Goal: Task Accomplishment & Management: Manage account settings

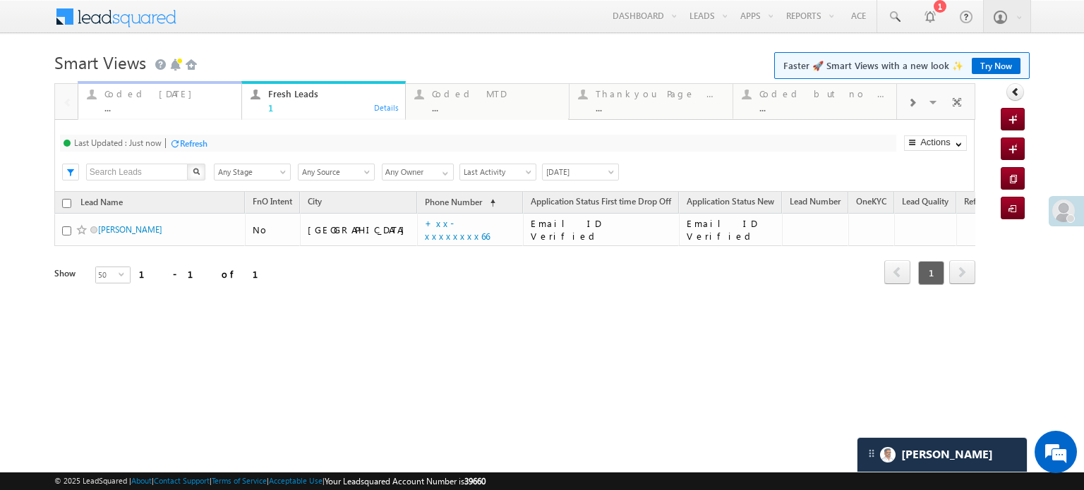
click at [124, 96] on div "Coded Today" at bounding box center [168, 93] width 128 height 11
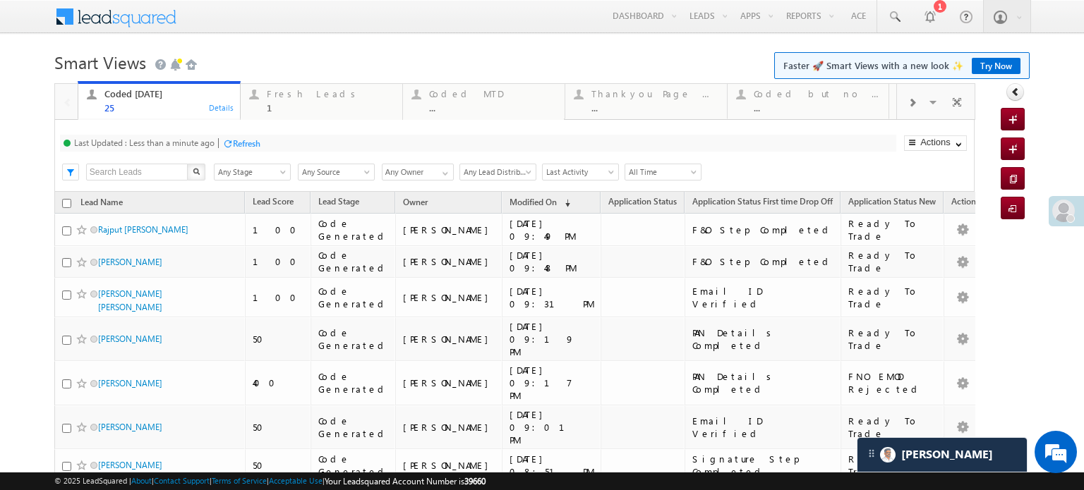
click at [244, 145] on div "Refresh" at bounding box center [247, 143] width 28 height 11
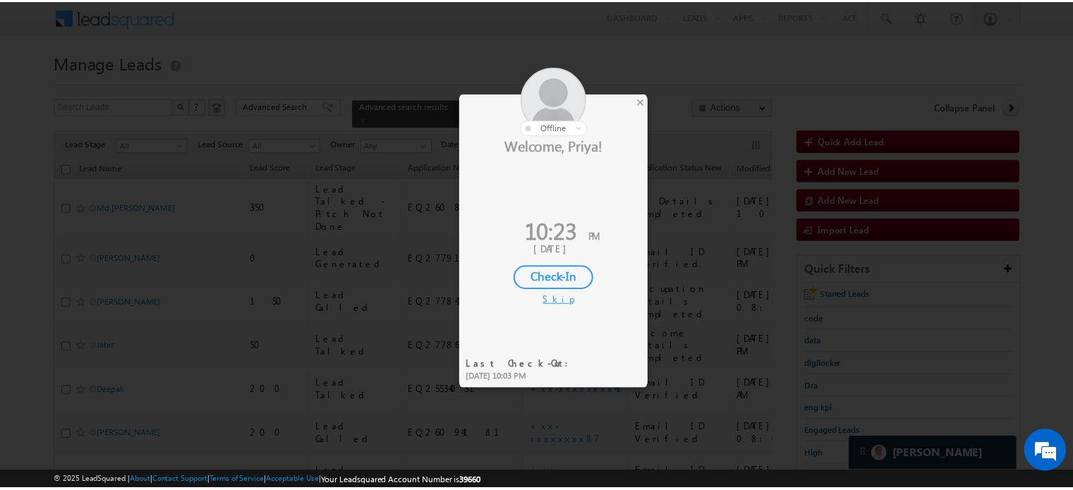
scroll to position [71, 0]
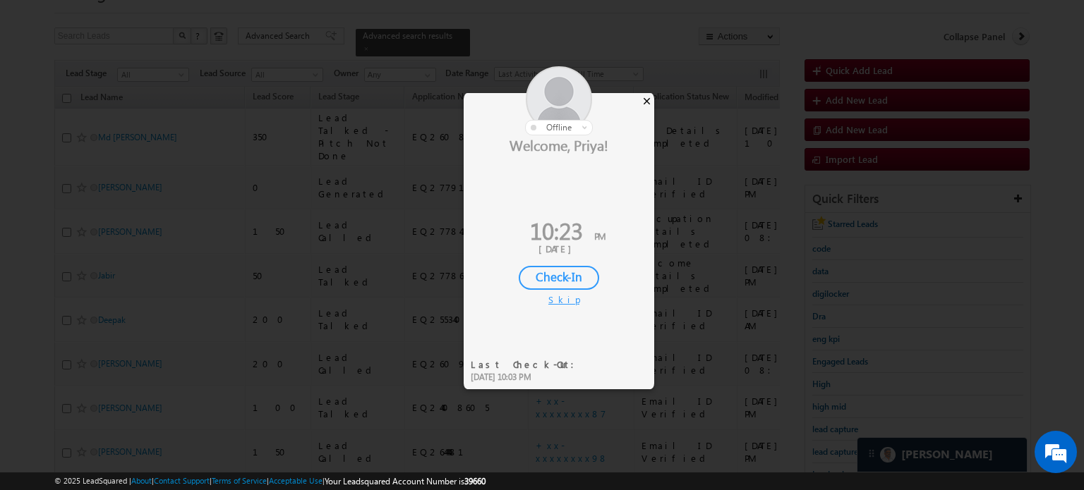
click at [647, 98] on div "×" at bounding box center [646, 101] width 15 height 16
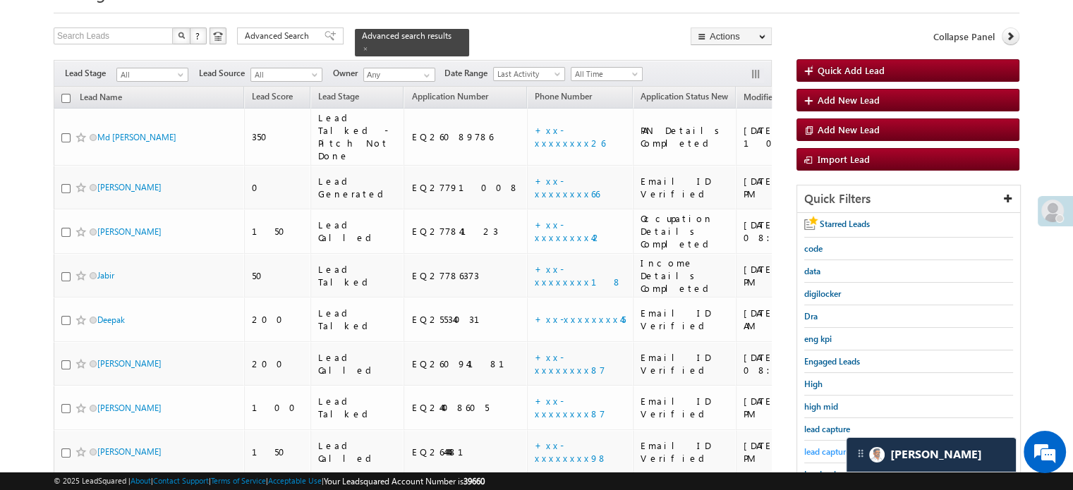
click at [823, 447] on span "lead capture new" at bounding box center [836, 452] width 64 height 11
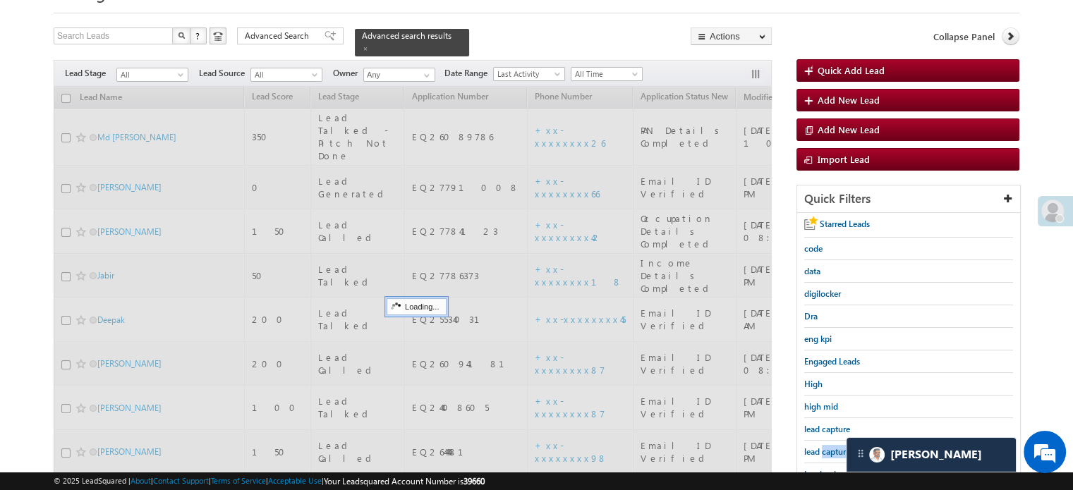
click at [823, 447] on span "lead capture new" at bounding box center [836, 452] width 64 height 11
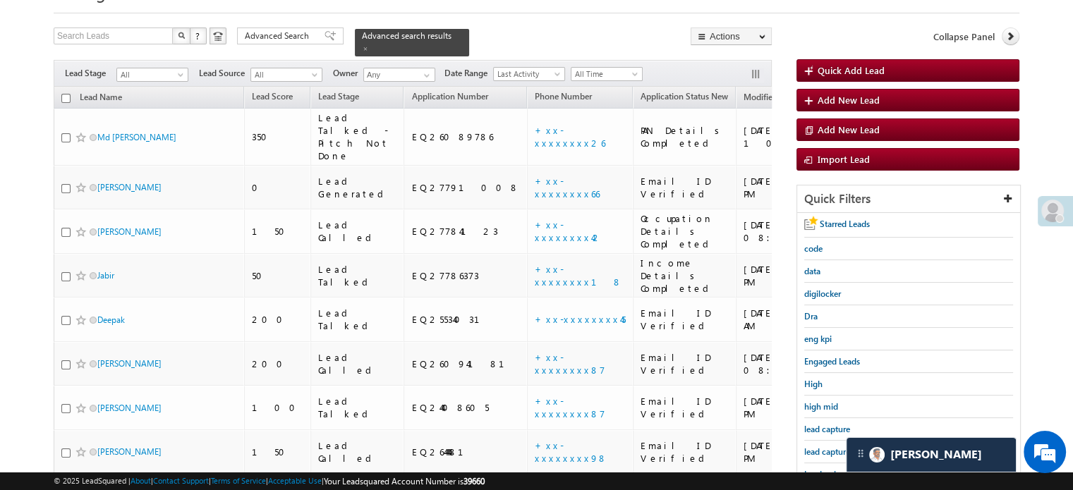
click at [823, 447] on span "lead capture new" at bounding box center [836, 452] width 64 height 11
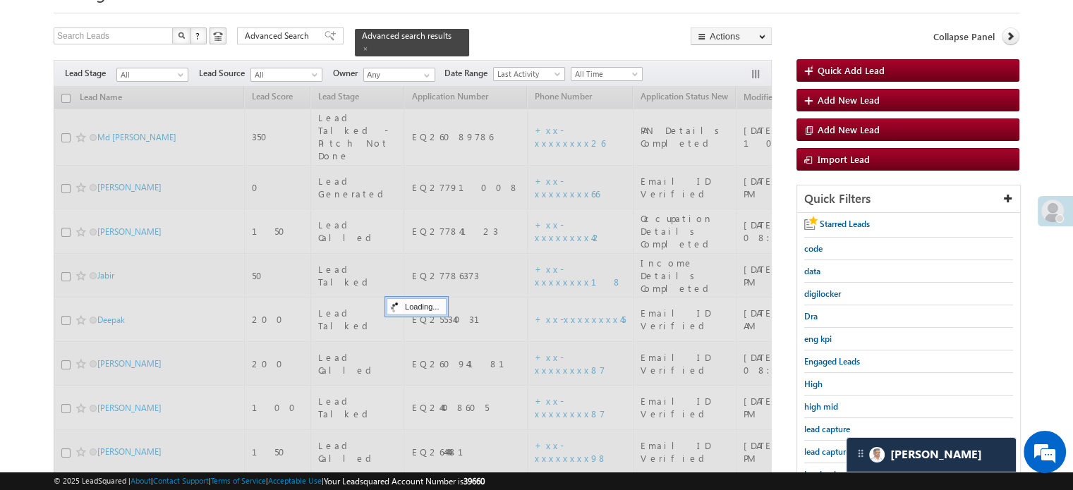
click at [823, 447] on span "lead capture new" at bounding box center [836, 452] width 64 height 11
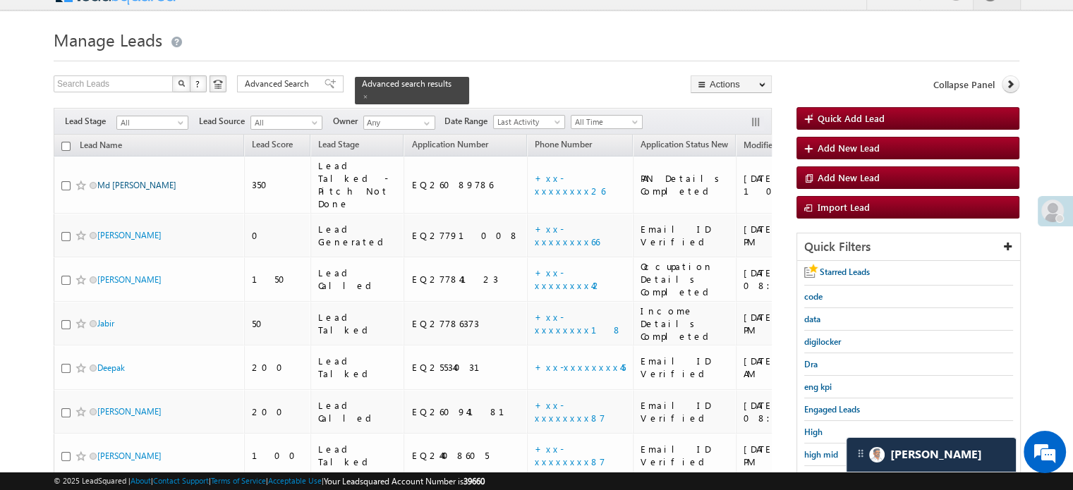
scroll to position [0, 0]
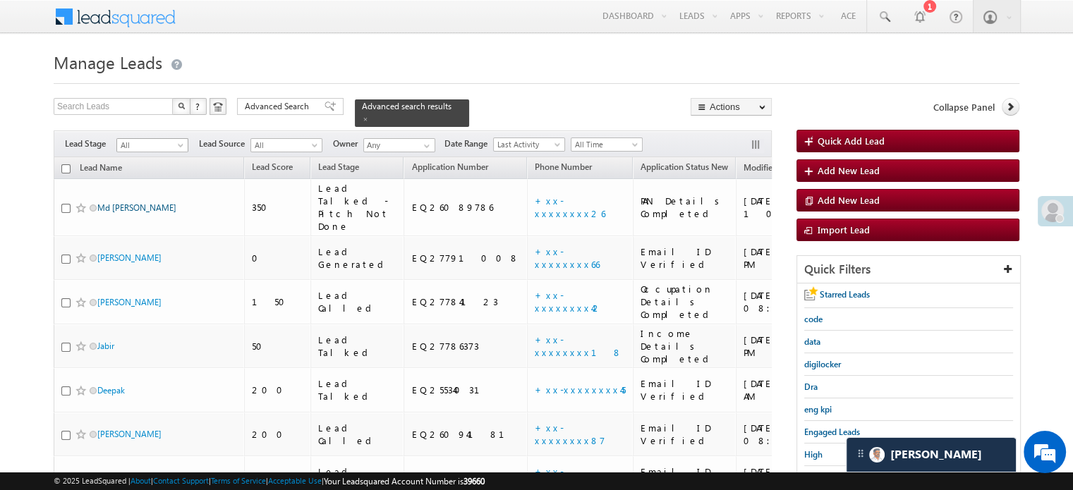
drag, startPoint x: 130, startPoint y: 132, endPoint x: 113, endPoint y: 199, distance: 69.1
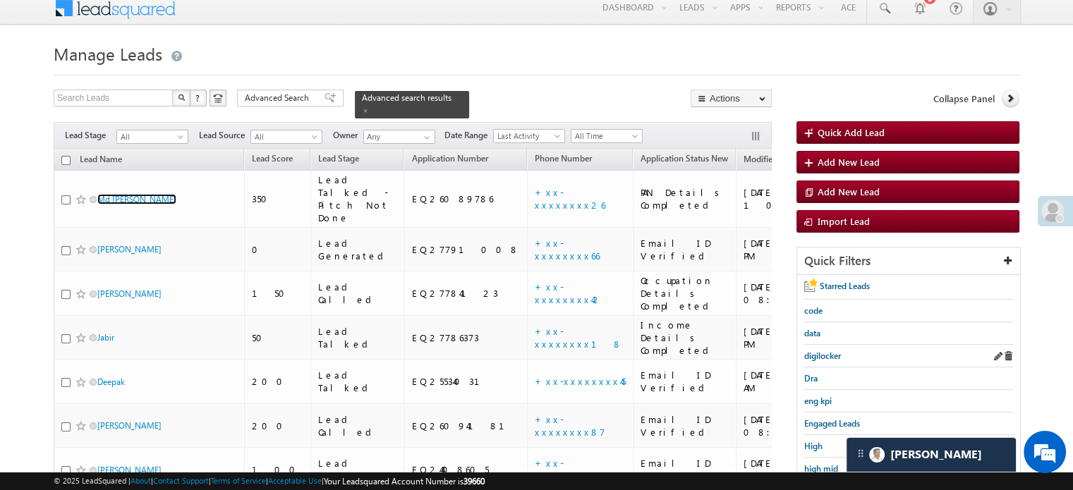
scroll to position [71, 0]
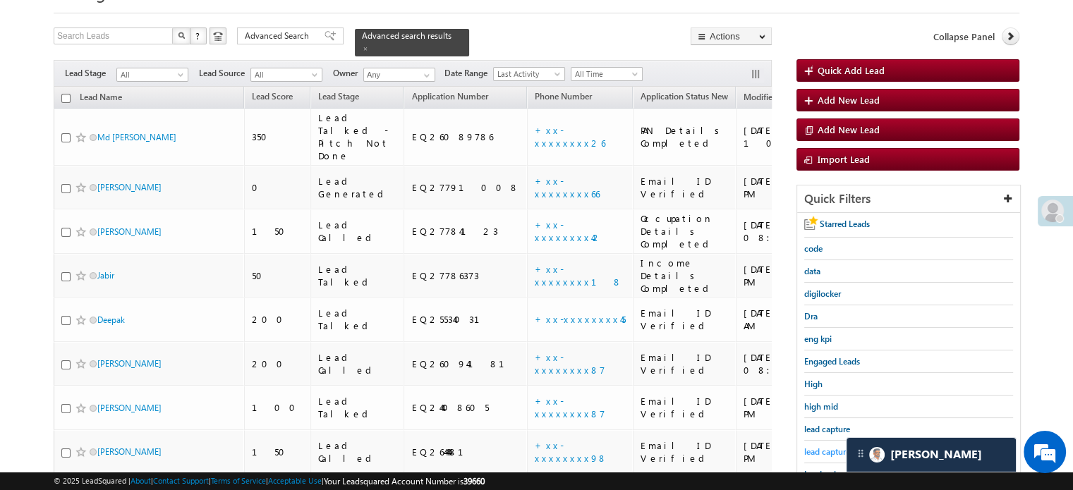
click at [816, 447] on span "lead capture new" at bounding box center [836, 452] width 64 height 11
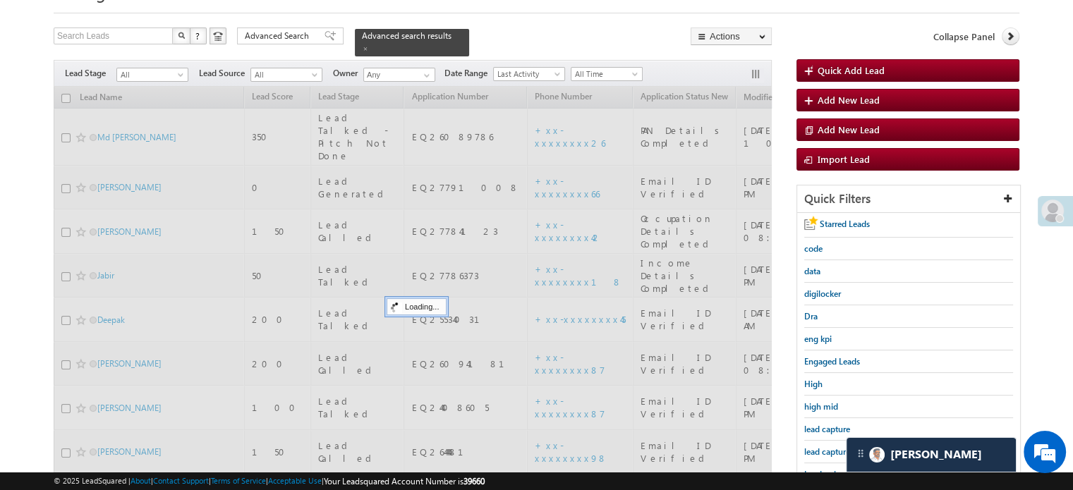
click at [819, 447] on span "lead capture new" at bounding box center [836, 452] width 64 height 11
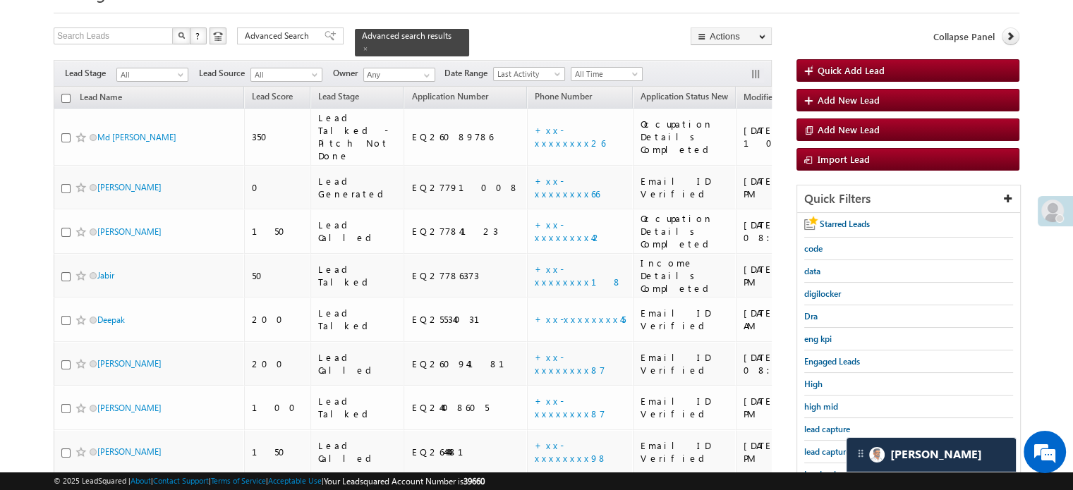
click at [819, 447] on span "lead capture new" at bounding box center [836, 452] width 64 height 11
click at [819, 448] on span "lead capture new" at bounding box center [836, 452] width 64 height 11
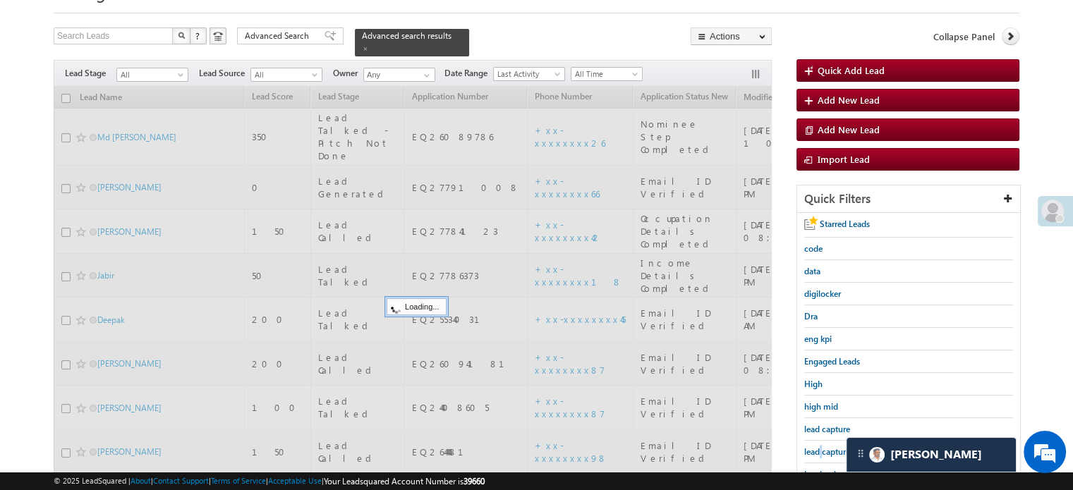
click at [819, 448] on span "lead capture new" at bounding box center [836, 452] width 64 height 11
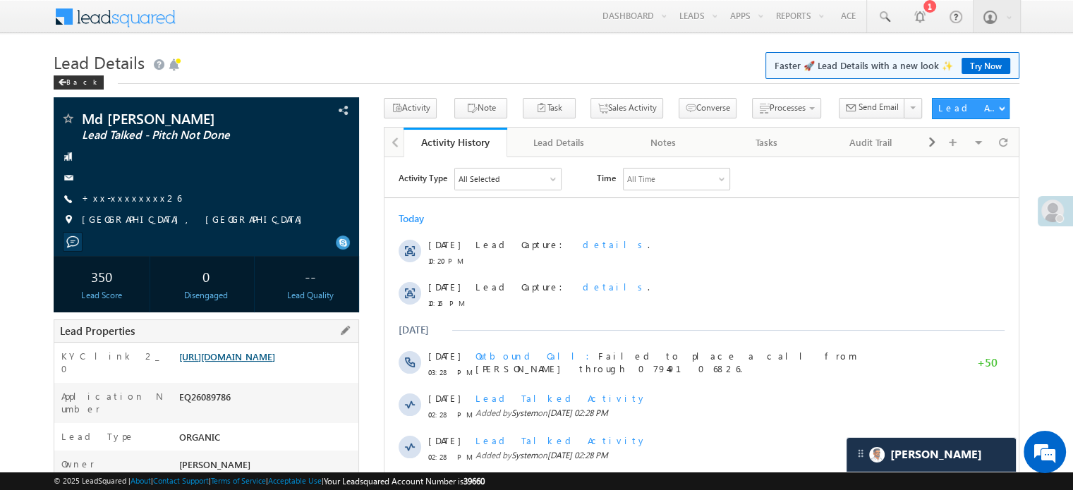
click at [255, 355] on link "https://angelbroking1-pk3em7sa.customui-test.leadsquared.com?leadId=e21e8b50-d9…" at bounding box center [227, 357] width 96 height 12
